Goal: Obtain resource: Download file/media

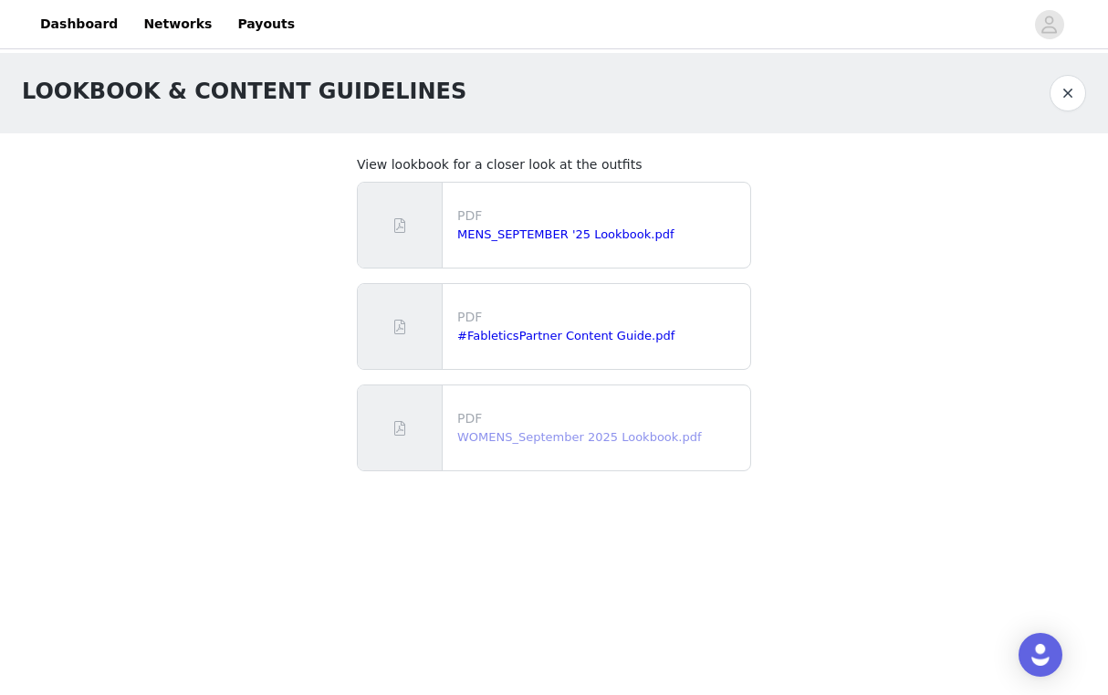
click at [523, 437] on link "WOMENS_September 2025 Lookbook.pdf" at bounding box center [579, 437] width 245 height 14
click at [81, 45] on header "Dashboard Networks Payouts" at bounding box center [554, 24] width 1108 height 49
click at [1064, 97] on button "button" at bounding box center [1068, 93] width 37 height 37
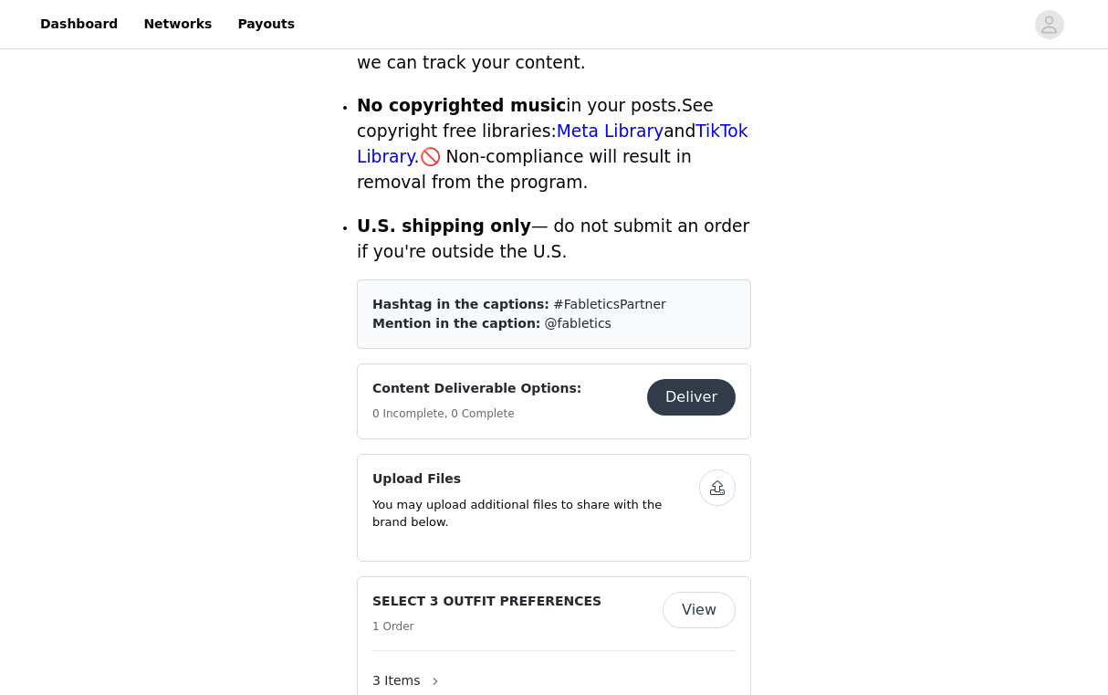
scroll to position [753, 0]
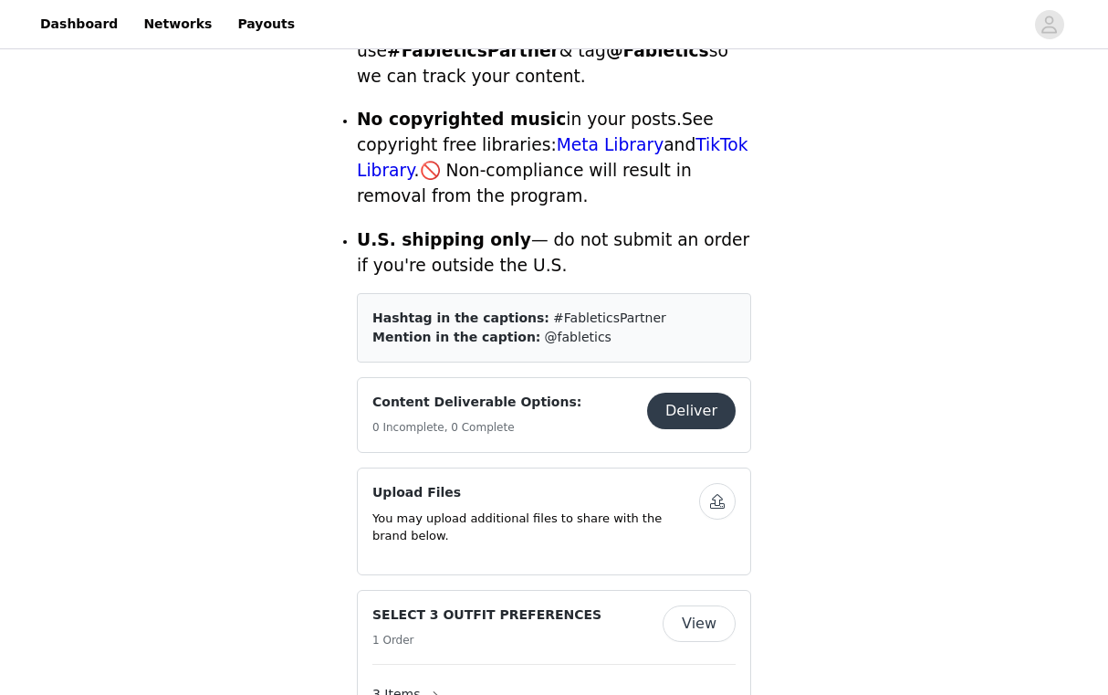
scroll to position [739, 0]
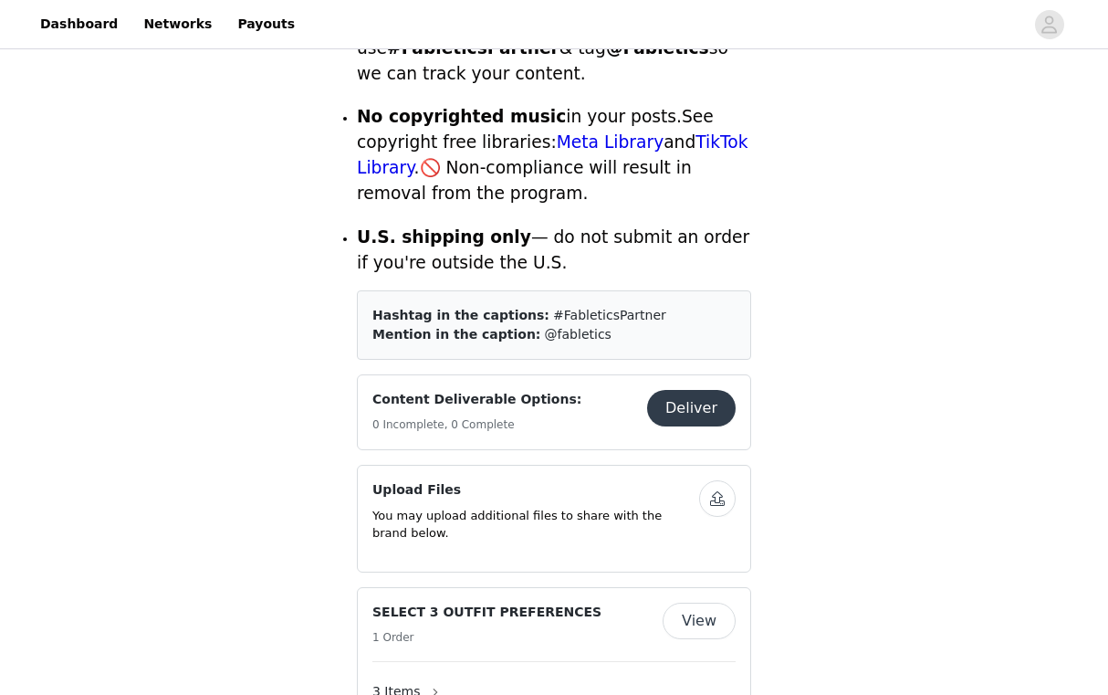
click at [717, 390] on button "Deliver" at bounding box center [691, 408] width 89 height 37
